Goal: Task Accomplishment & Management: Complete application form

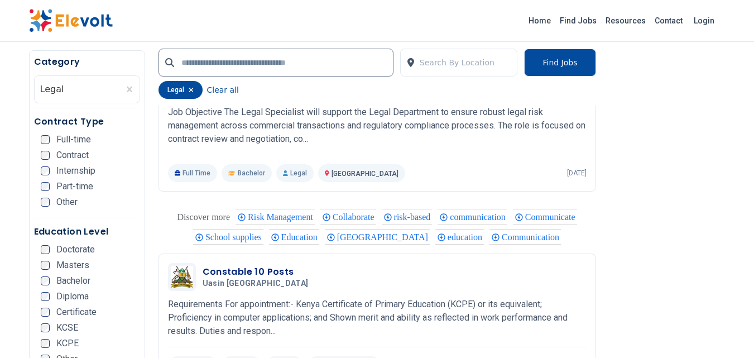
scroll to position [1786, 0]
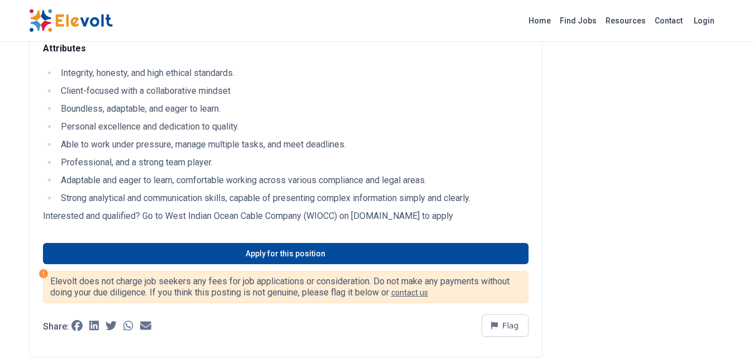
scroll to position [949, 0]
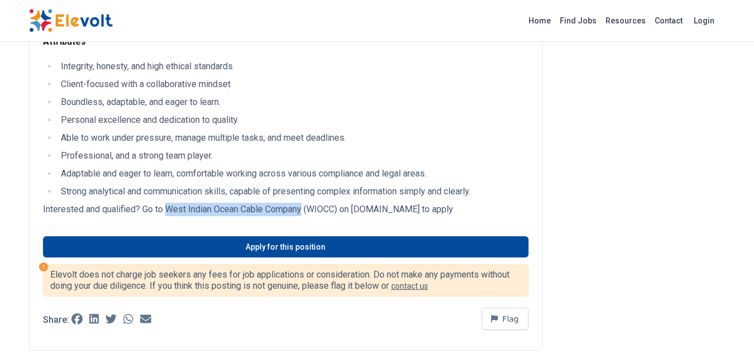
drag, startPoint x: 304, startPoint y: 210, endPoint x: 166, endPoint y: 208, distance: 137.9
click at [166, 208] on p "Interested and qualified? Go to West Indian Ocean Cable Company (WIOCC) on jobs…" at bounding box center [286, 209] width 486 height 13
copy p "West Indian Ocean Cable Company"
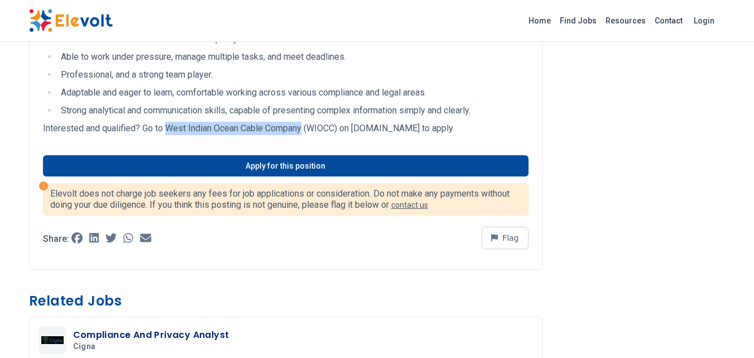
scroll to position [1005, 0]
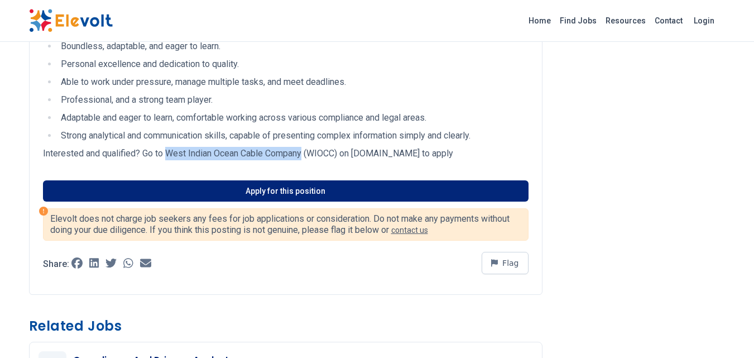
click at [223, 194] on link "Apply for this position" at bounding box center [286, 190] width 486 height 21
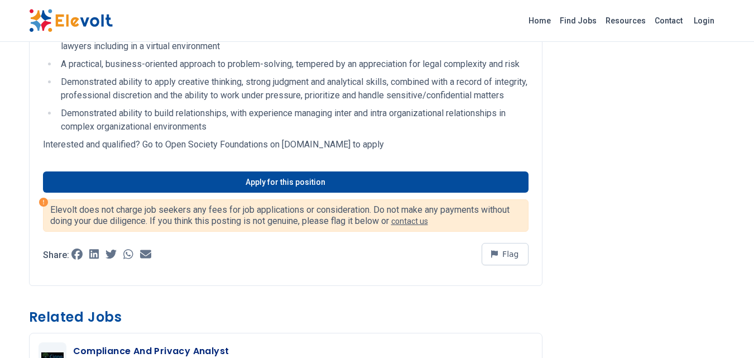
scroll to position [670, 0]
